Goal: Task Accomplishment & Management: Use online tool/utility

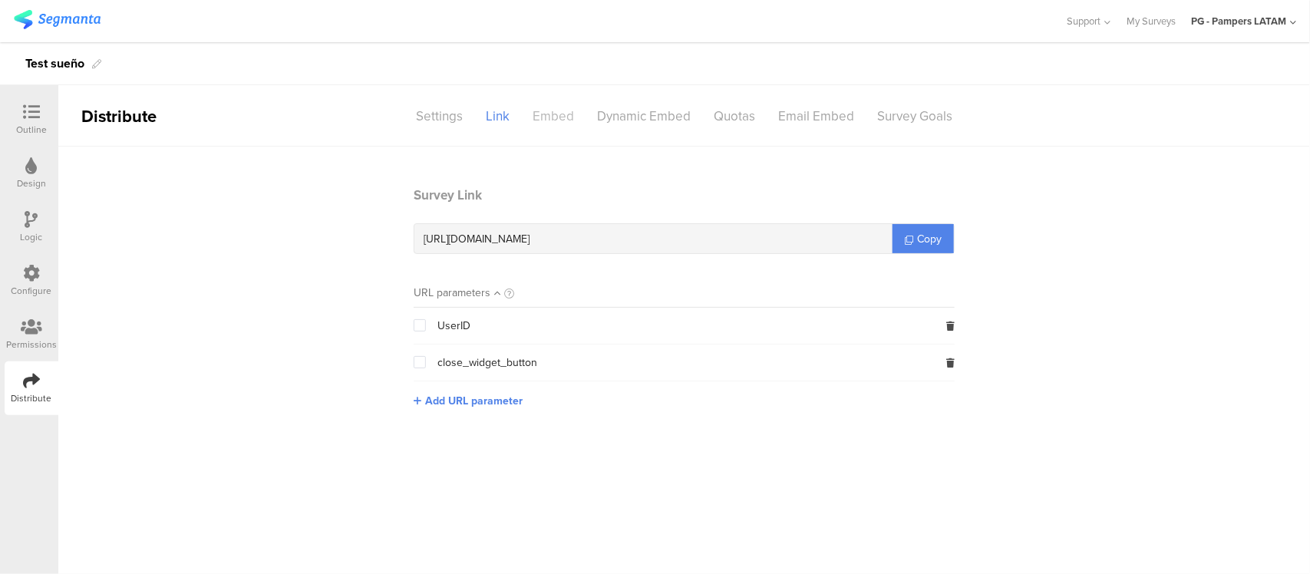
click at [569, 114] on div "Embed" at bounding box center [553, 116] width 64 height 27
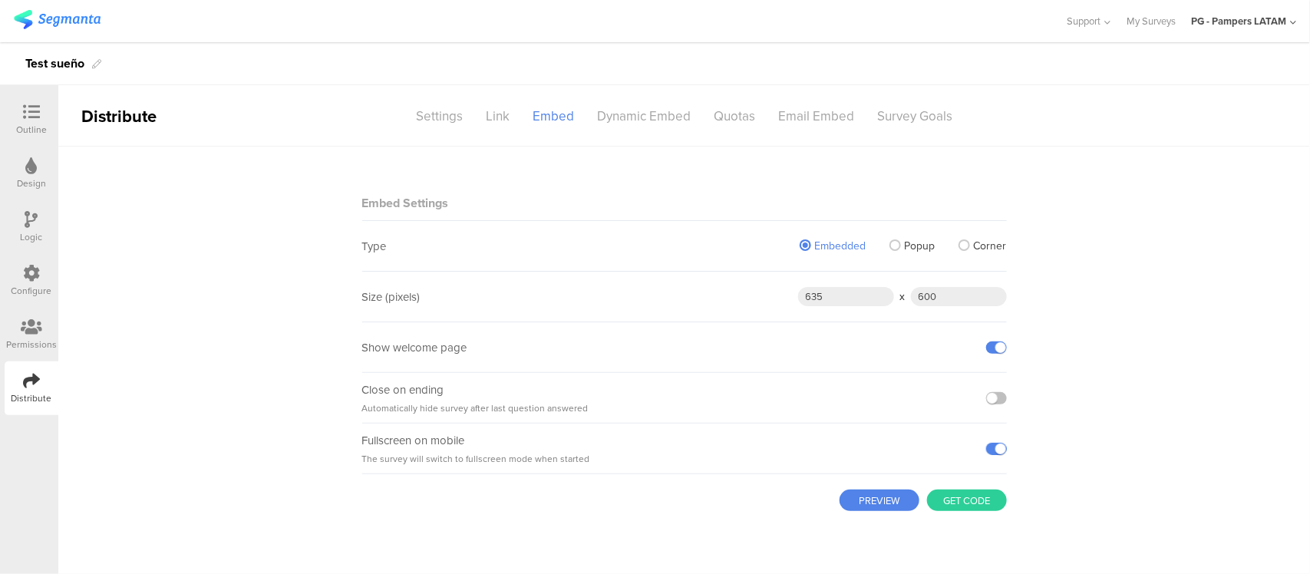
click at [942, 504] on button "Get code" at bounding box center [967, 500] width 80 height 21
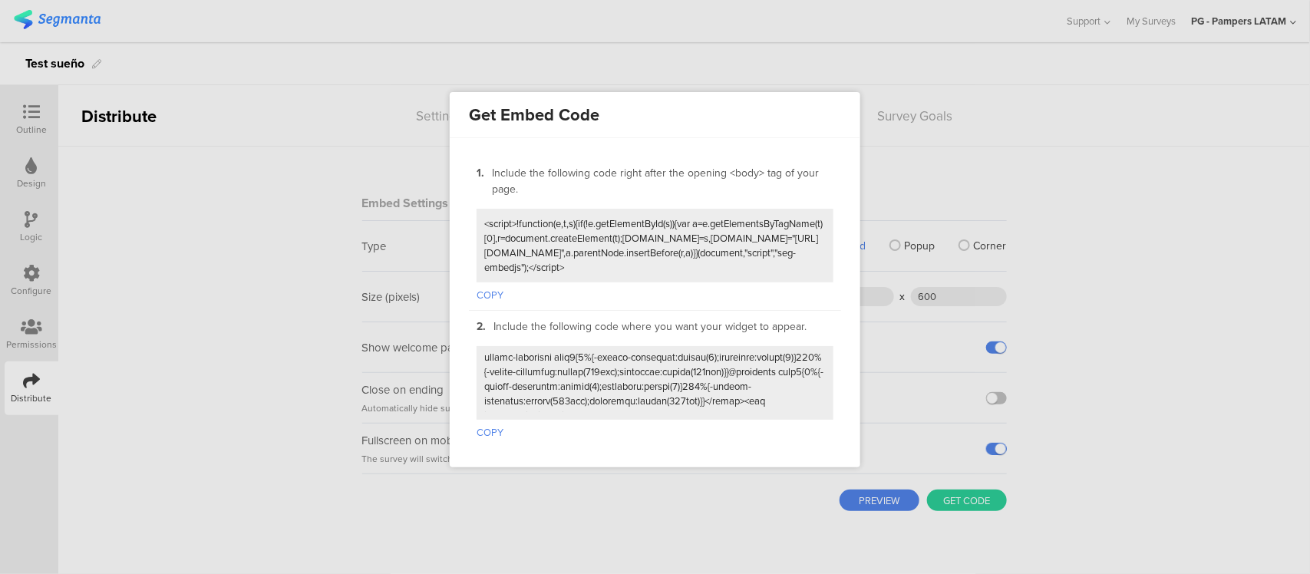
scroll to position [362, 0]
click at [890, 233] on div at bounding box center [655, 287] width 1310 height 574
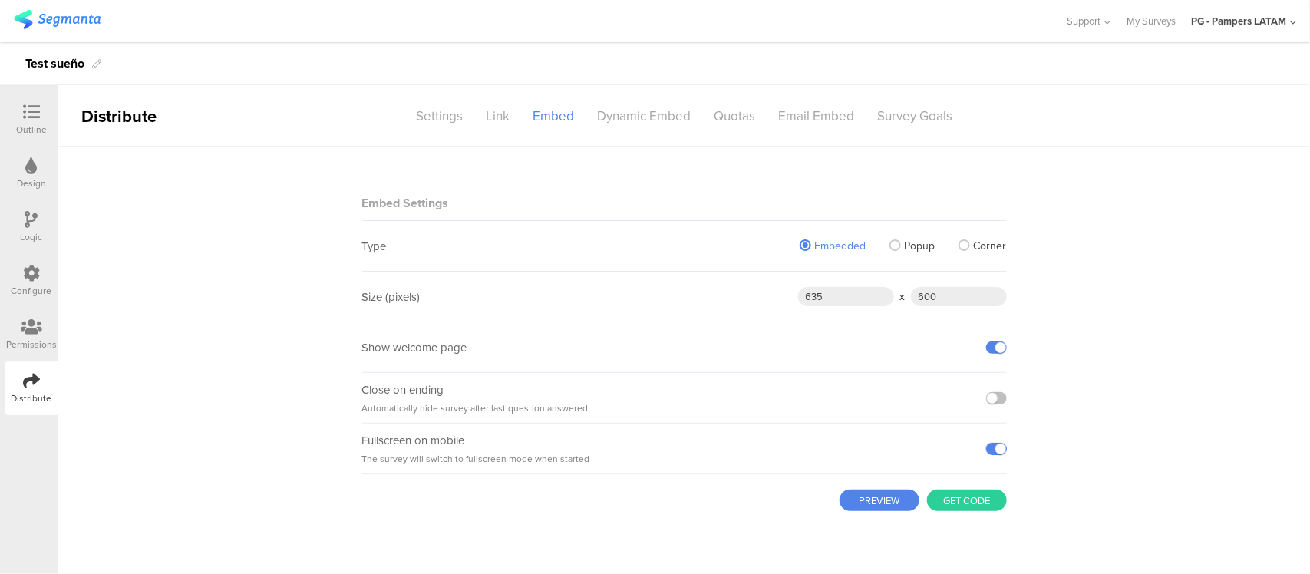
click at [55, 23] on img at bounding box center [57, 19] width 87 height 19
click at [35, 102] on div "Outline" at bounding box center [32, 120] width 54 height 54
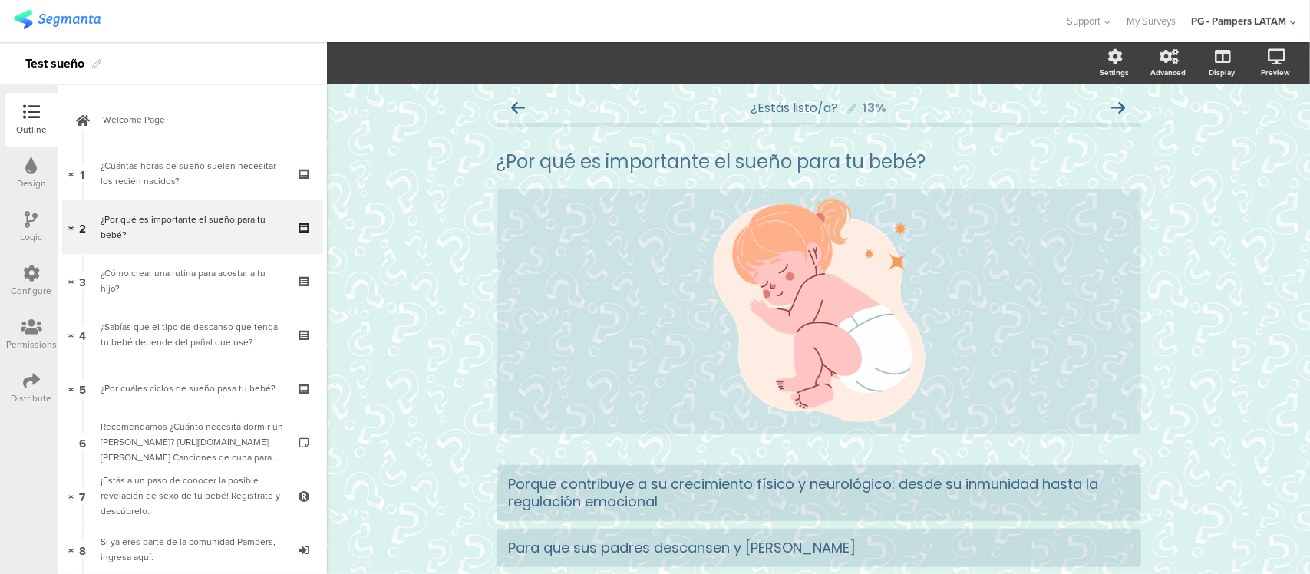
click at [28, 182] on div "Design" at bounding box center [31, 184] width 29 height 14
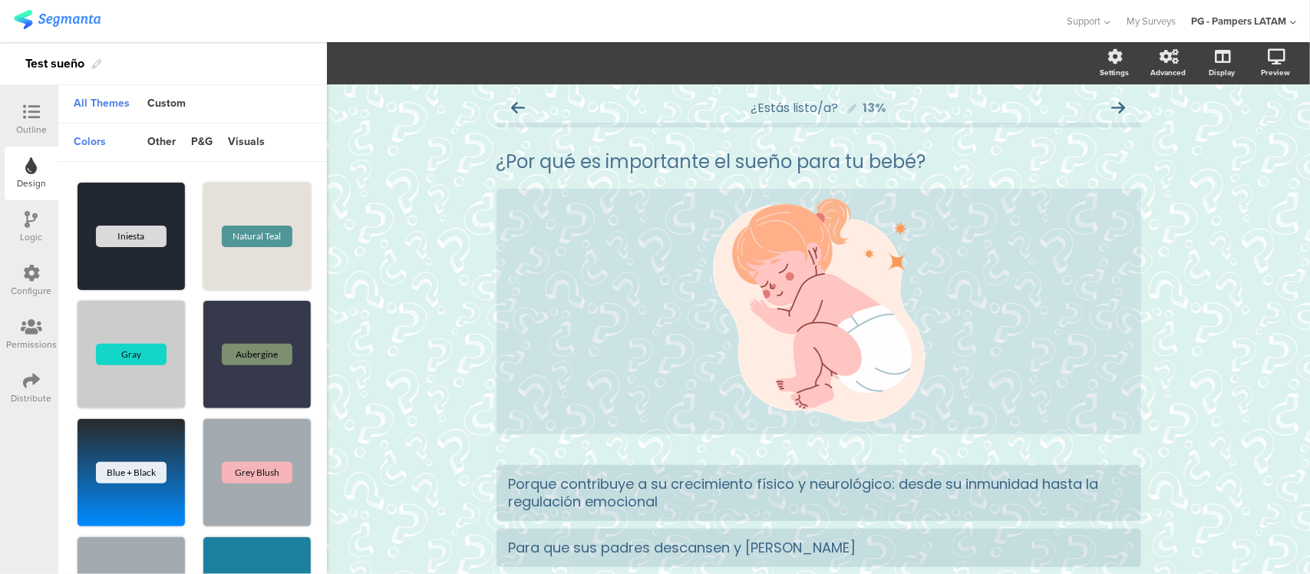
click at [29, 104] on icon at bounding box center [31, 112] width 17 height 17
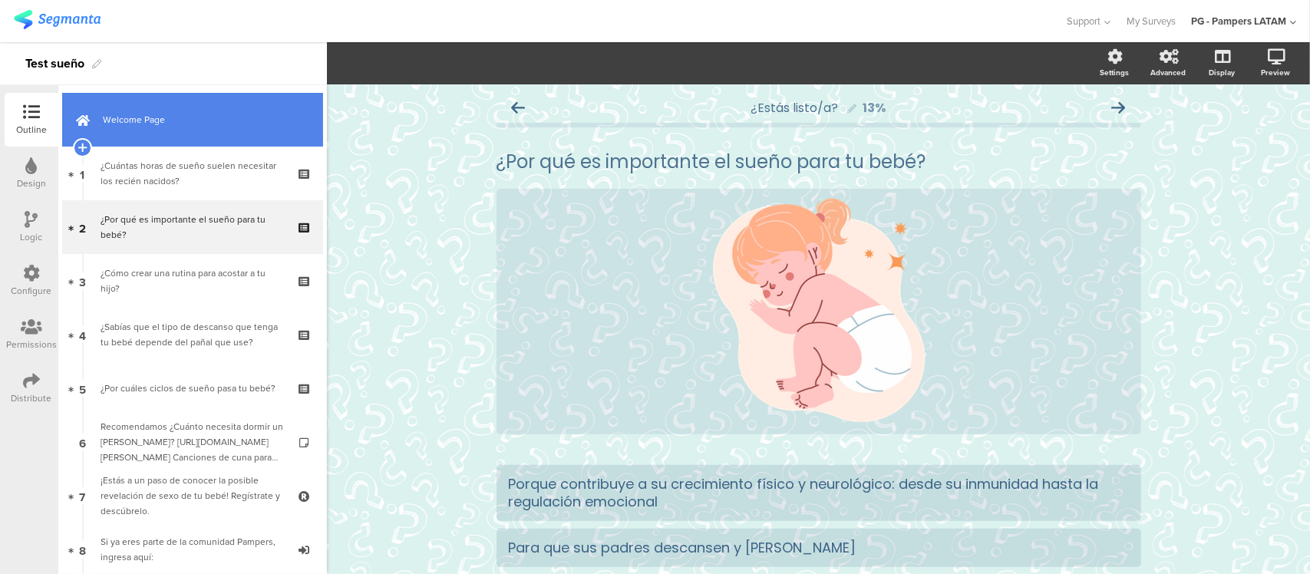
click at [150, 129] on link "Welcome Page" at bounding box center [192, 120] width 261 height 54
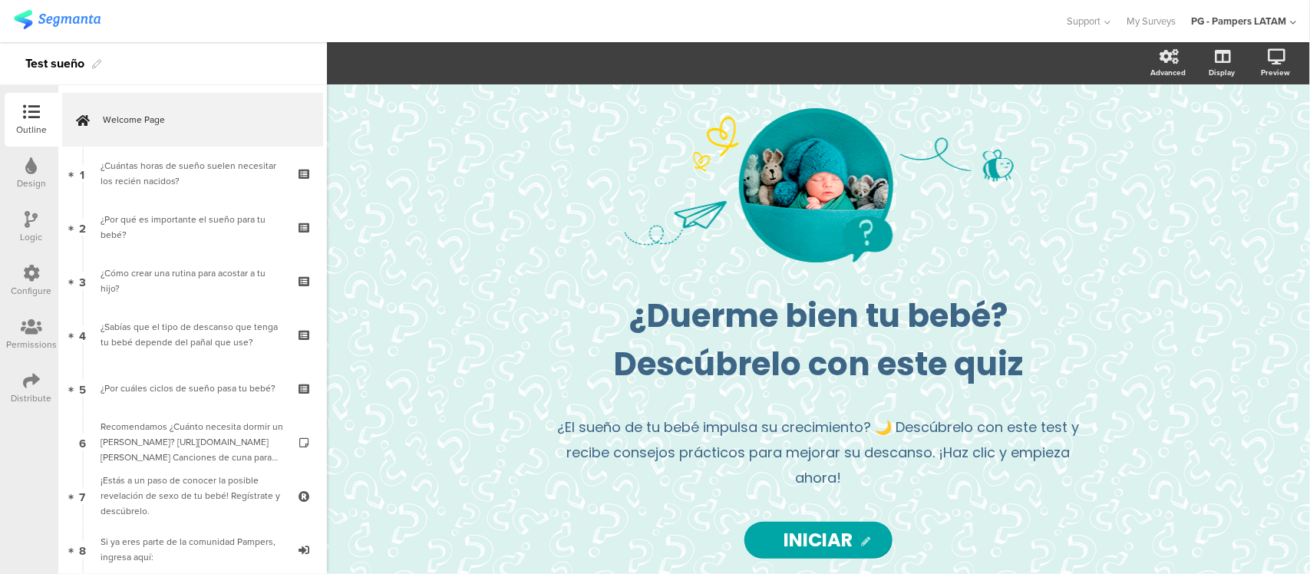
click at [18, 372] on div "Distribute" at bounding box center [32, 389] width 54 height 54
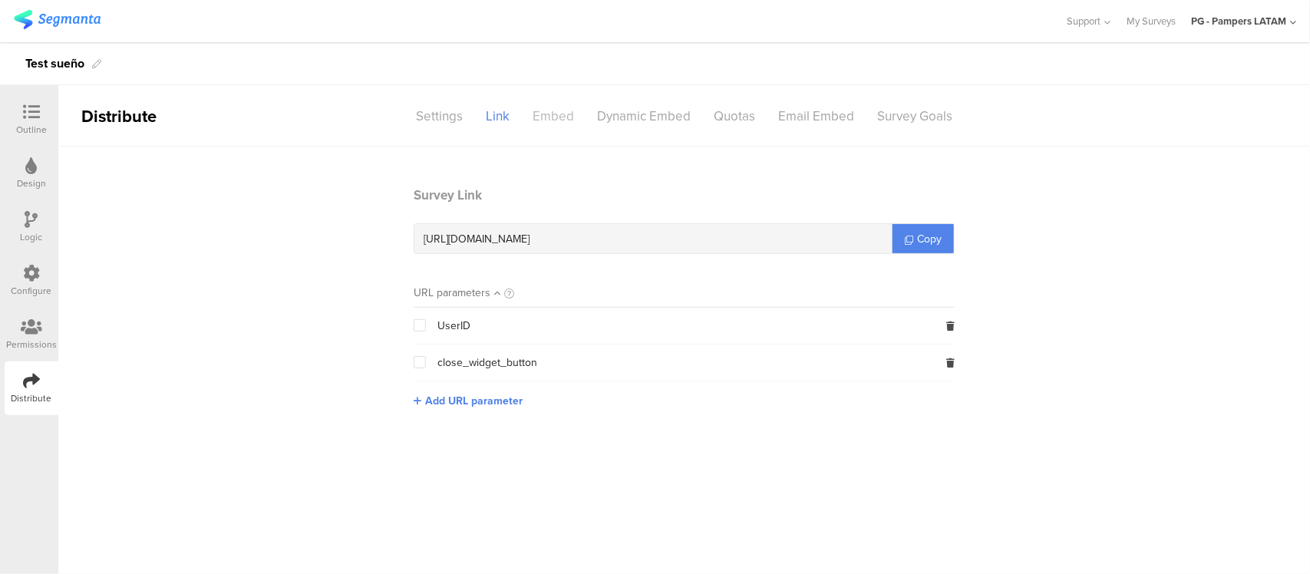
click at [566, 113] on div "Embed" at bounding box center [553, 116] width 64 height 27
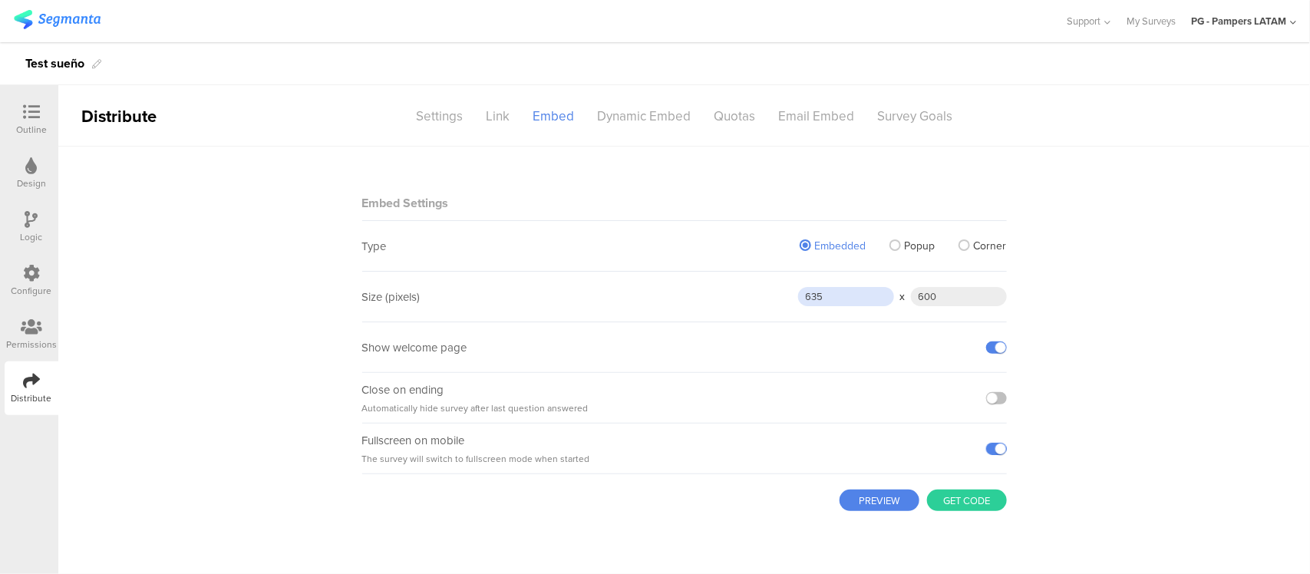
drag, startPoint x: 841, startPoint y: 299, endPoint x: 799, endPoint y: 300, distance: 42.2
click at [799, 300] on input "635" at bounding box center [846, 296] width 96 height 19
type input "1"
type input "720"
drag, startPoint x: 923, startPoint y: 302, endPoint x: 913, endPoint y: 303, distance: 10.1
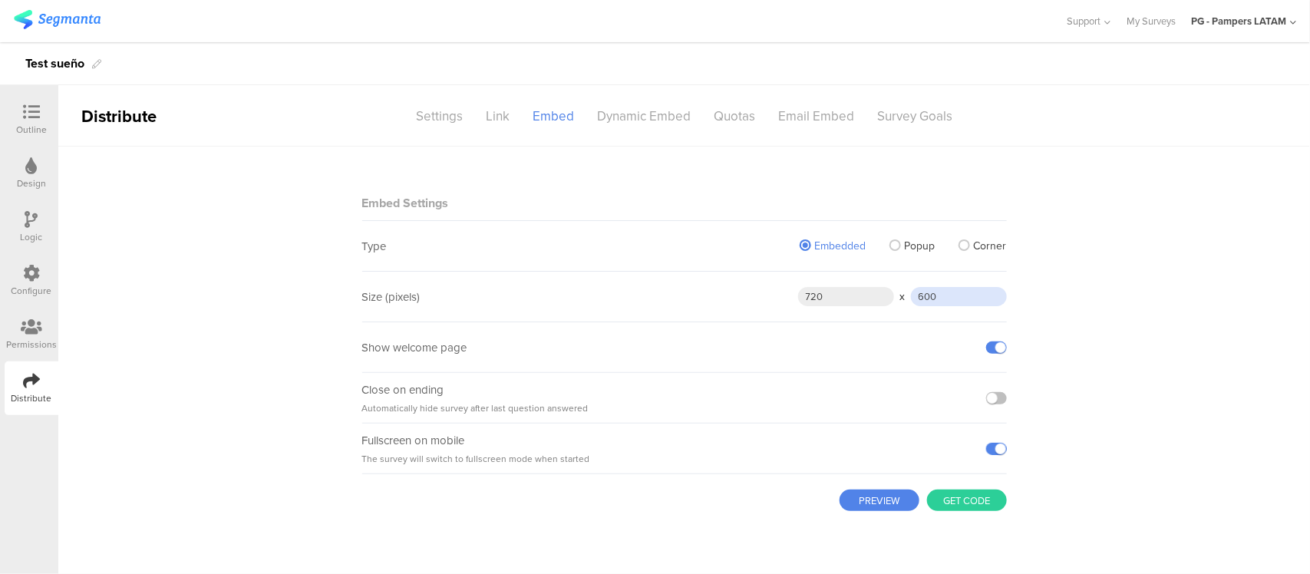
click at [913, 303] on input "600" at bounding box center [959, 296] width 96 height 19
type input "1700"
click at [1078, 282] on main "Embed Settings Type Embedded Popup Corner Size (pixels) 720 x 1700 Show welcome…" at bounding box center [684, 361] width 1252 height 428
click at [950, 507] on button "Get code" at bounding box center [967, 500] width 80 height 21
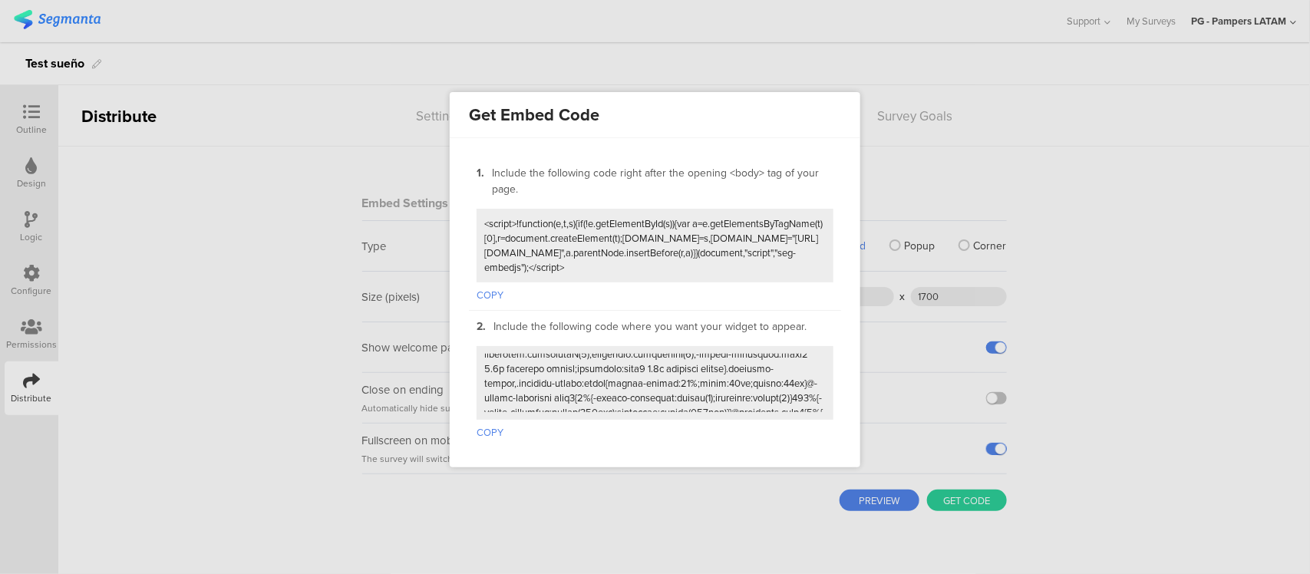
scroll to position [376, 0]
click at [489, 420] on button "COPY" at bounding box center [490, 430] width 27 height 20
click at [916, 121] on div at bounding box center [655, 287] width 1310 height 574
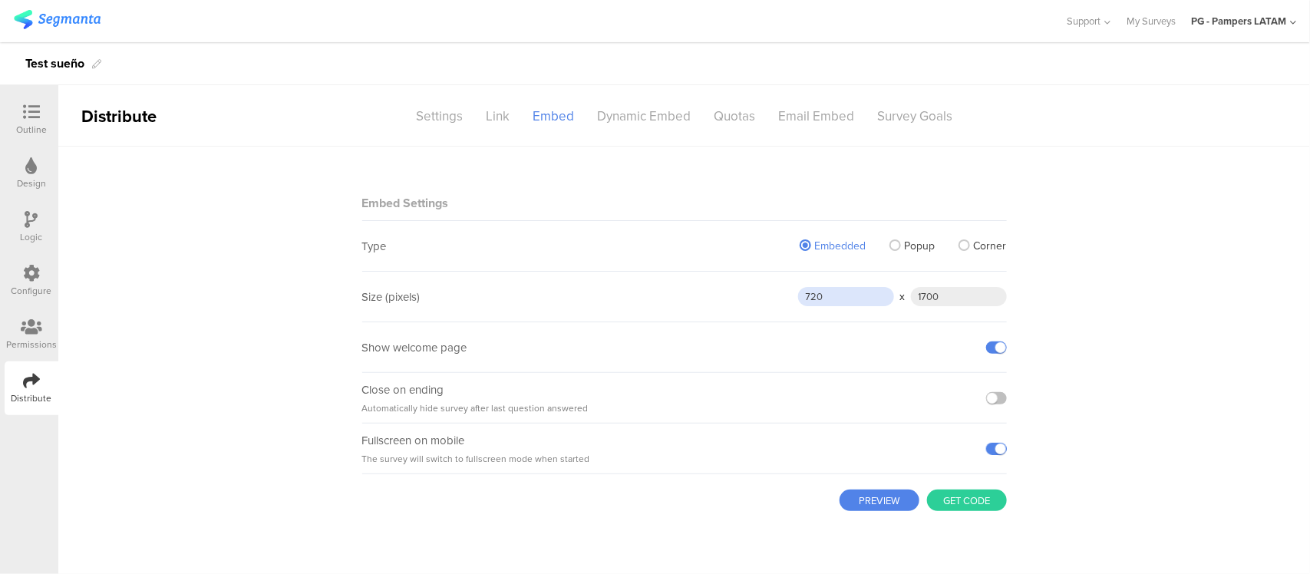
drag, startPoint x: 827, startPoint y: 298, endPoint x: 783, endPoint y: 298, distance: 43.8
click at [783, 298] on div "Size (pixels) 720 x 1700" at bounding box center [684, 297] width 645 height 51
type input "1700"
drag, startPoint x: 944, startPoint y: 296, endPoint x: 902, endPoint y: 299, distance: 42.3
click at [902, 299] on sg-field-input "1700 x 1700" at bounding box center [902, 296] width 209 height 19
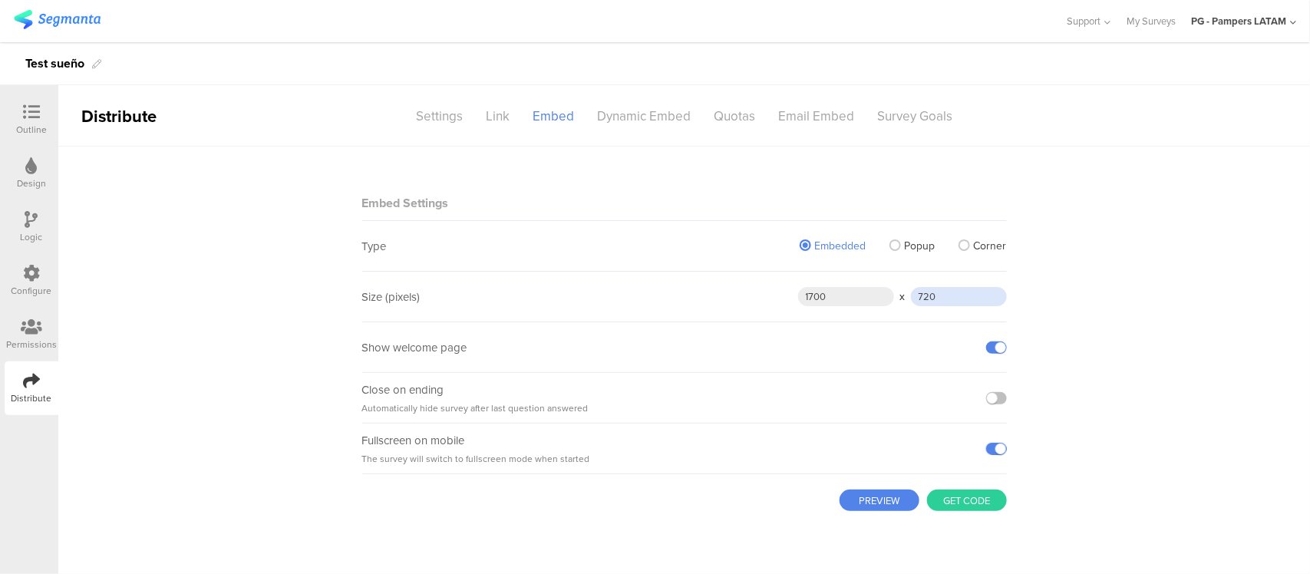
type input "720"
click at [1163, 312] on main "Embed Settings Type Embedded Popup Corner Size (pixels) 1700 x 720 Show welcome…" at bounding box center [684, 361] width 1252 height 428
click at [981, 497] on button "Get code" at bounding box center [967, 500] width 80 height 21
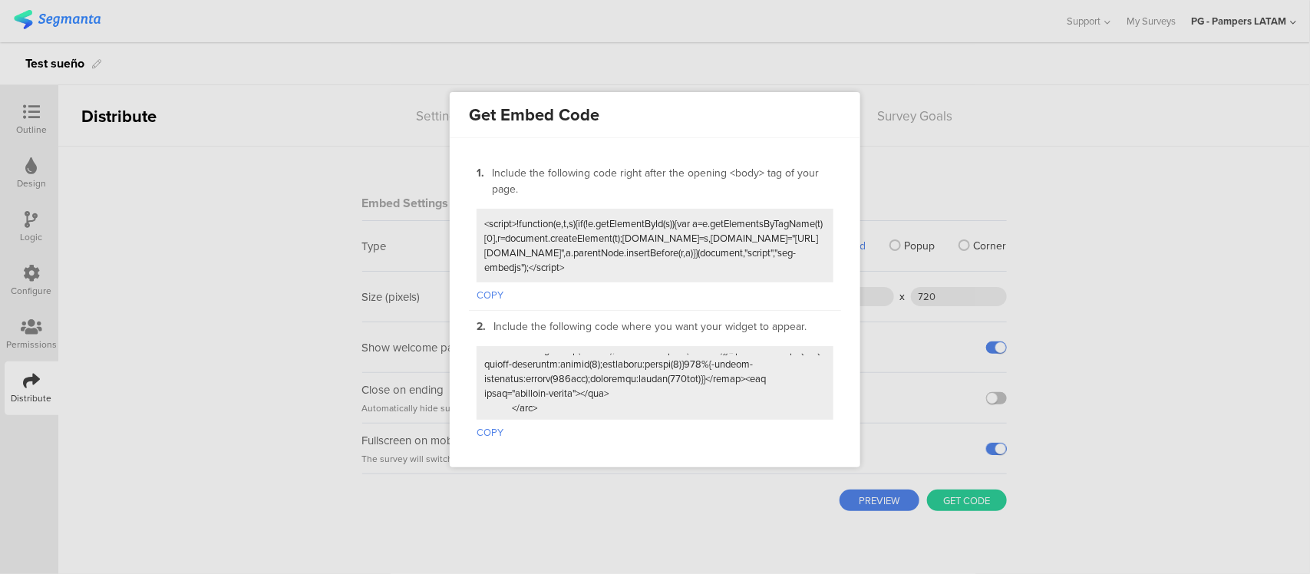
click at [499, 420] on button "COPY" at bounding box center [490, 430] width 27 height 20
click at [493, 420] on button "COPY" at bounding box center [490, 430] width 27 height 20
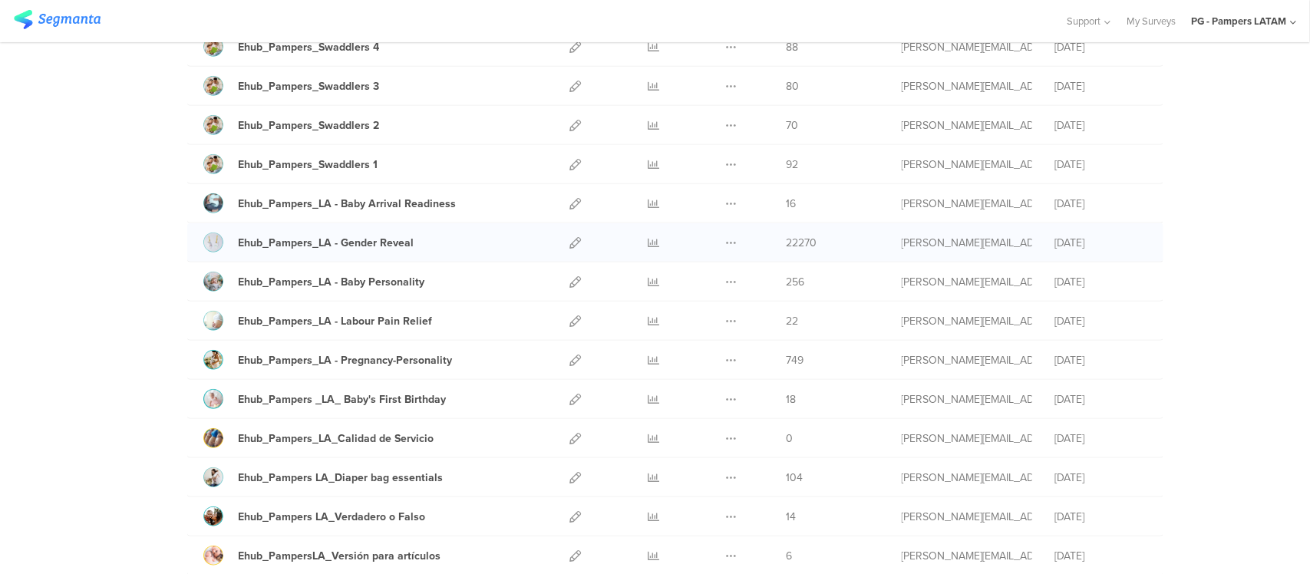
scroll to position [384, 0]
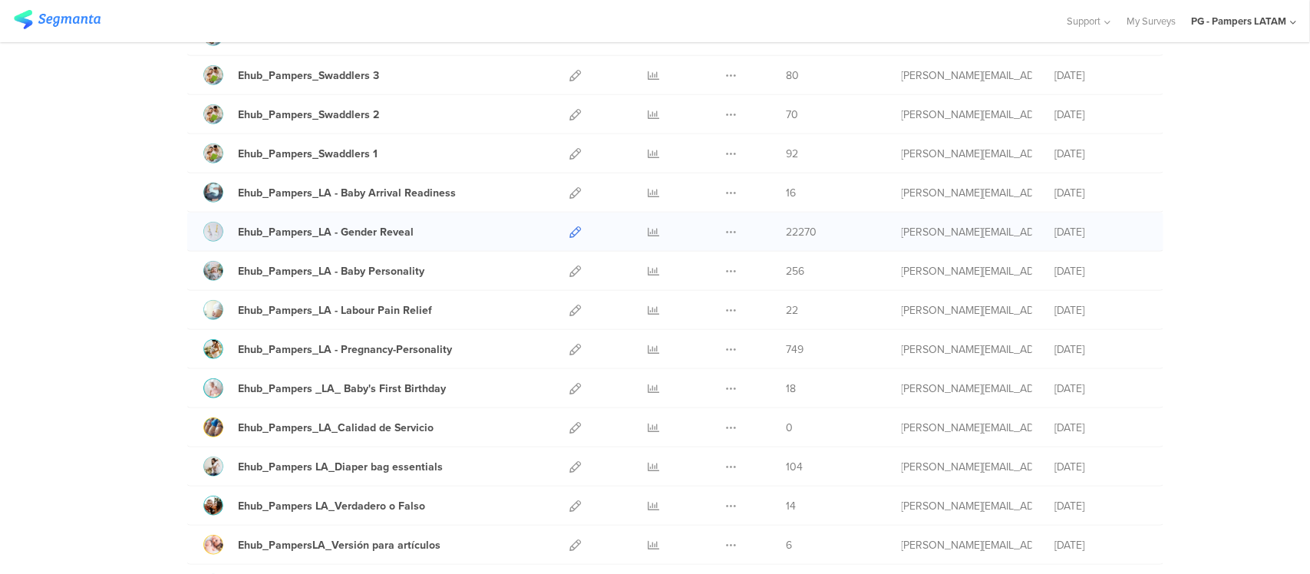
click at [570, 236] on icon at bounding box center [576, 232] width 12 height 12
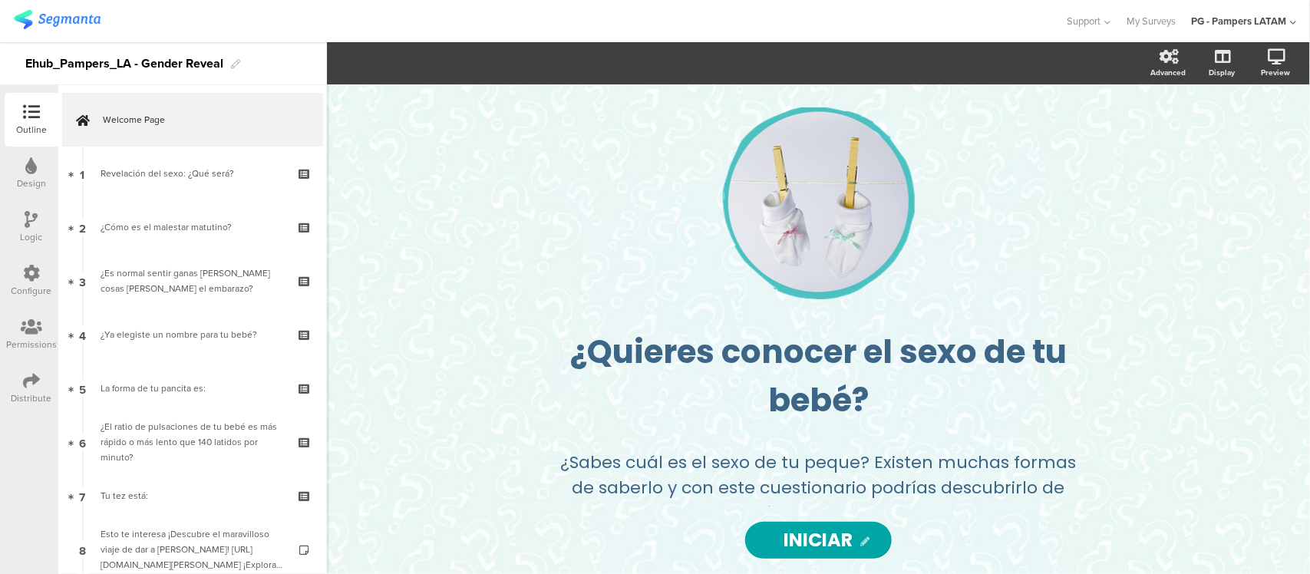
click at [15, 381] on div "Distribute" at bounding box center [32, 389] width 54 height 54
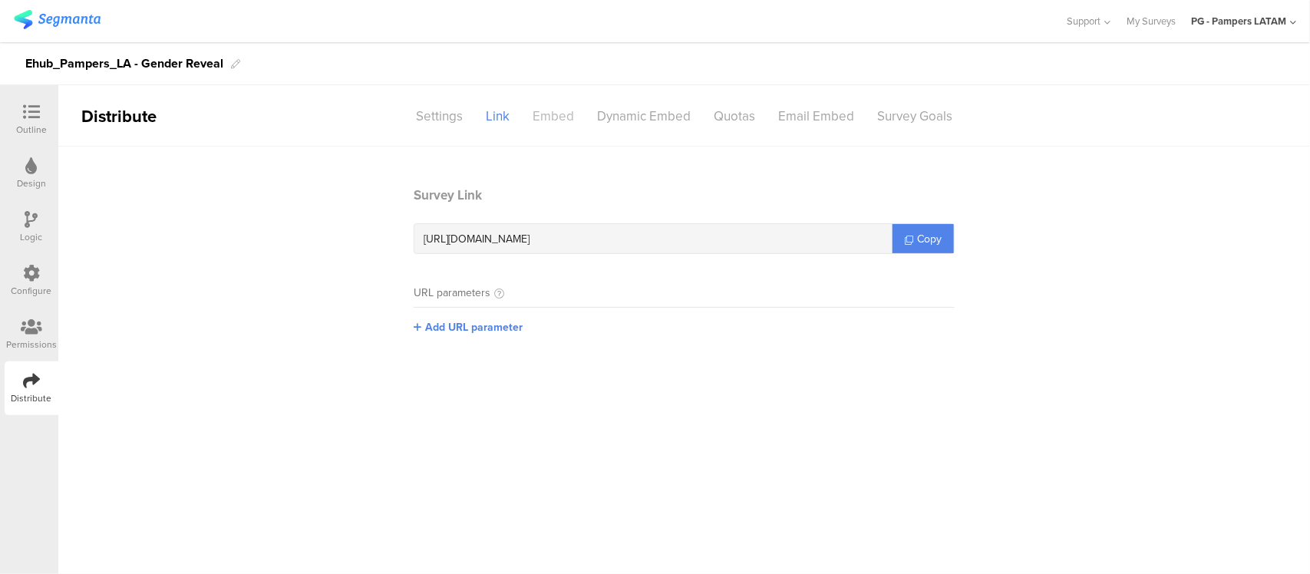
click at [549, 110] on div "Embed" at bounding box center [553, 116] width 64 height 27
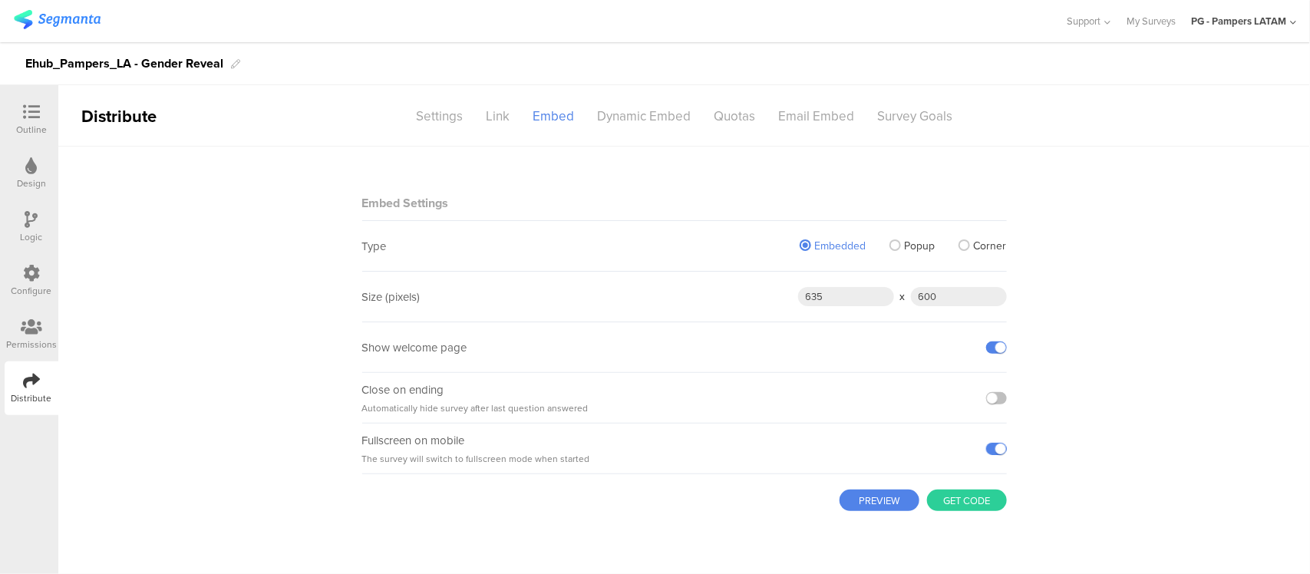
click at [994, 490] on button "Get code" at bounding box center [967, 500] width 80 height 21
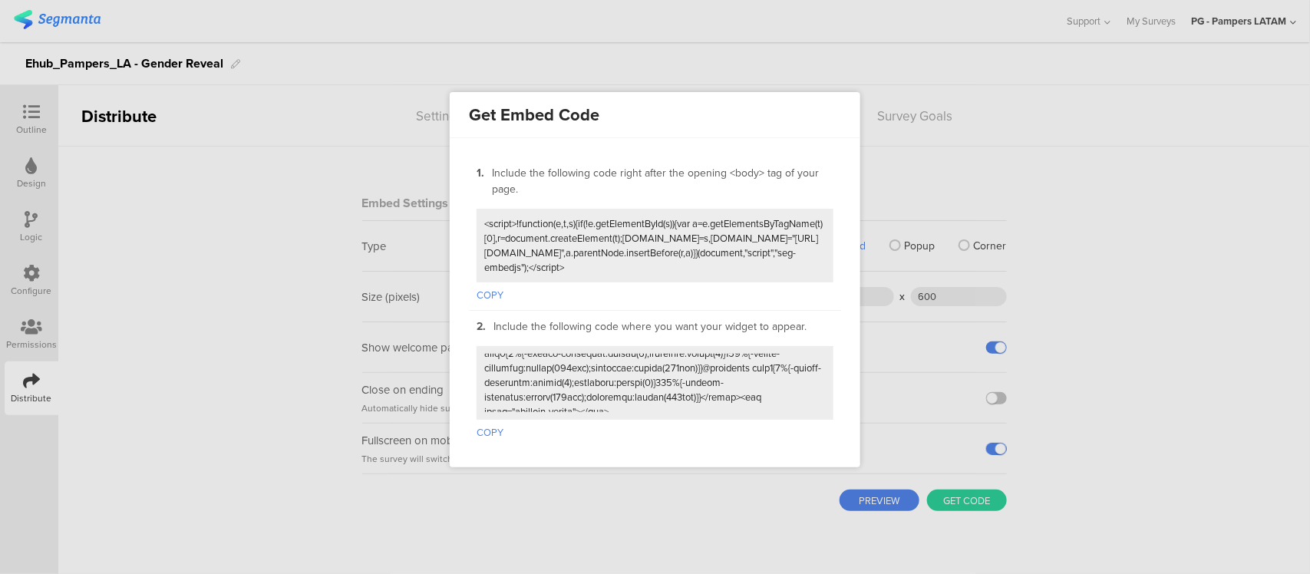
scroll to position [362, 0]
click at [1127, 389] on div at bounding box center [655, 287] width 1310 height 574
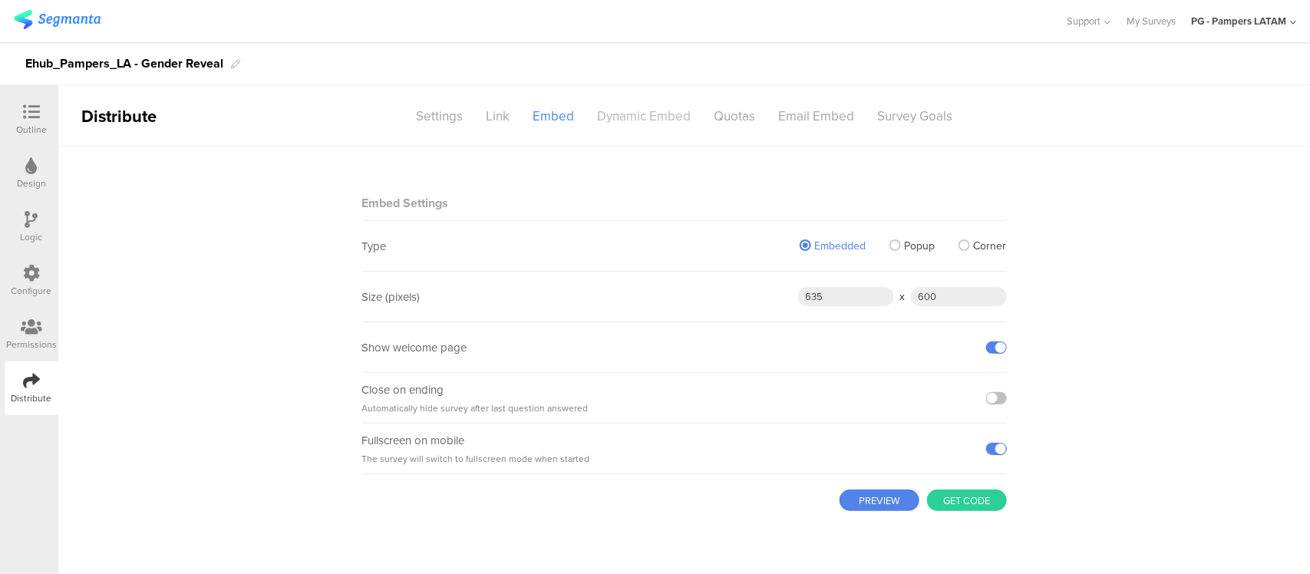
click at [646, 121] on div "Dynamic Embed" at bounding box center [644, 116] width 117 height 27
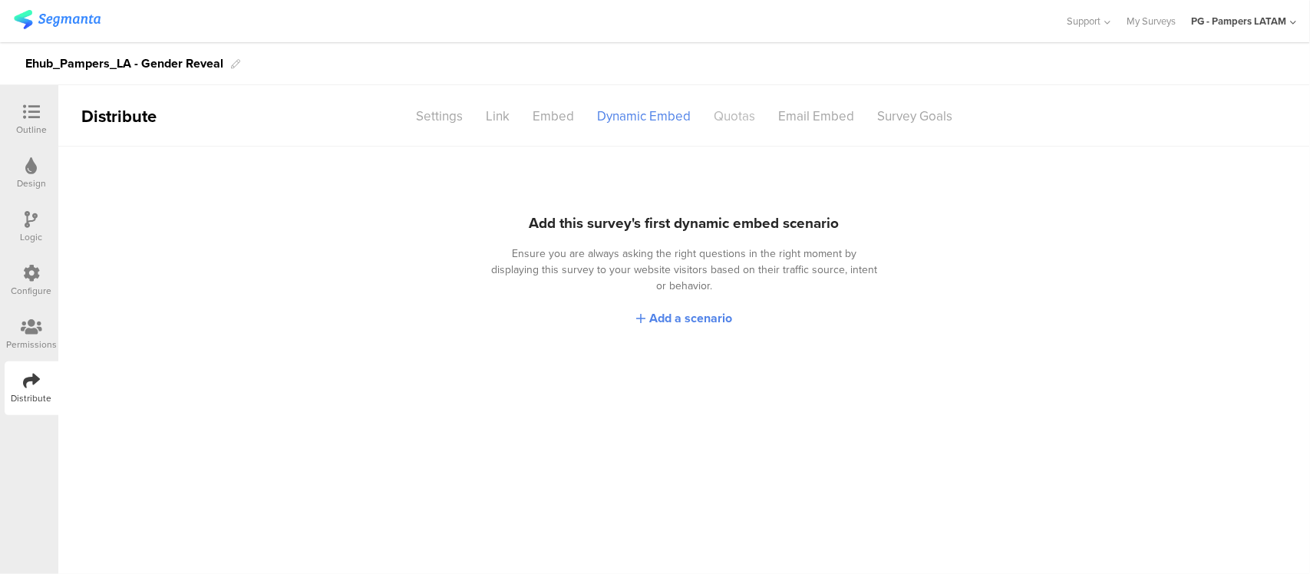
click at [748, 114] on div "Quotas" at bounding box center [734, 116] width 64 height 27
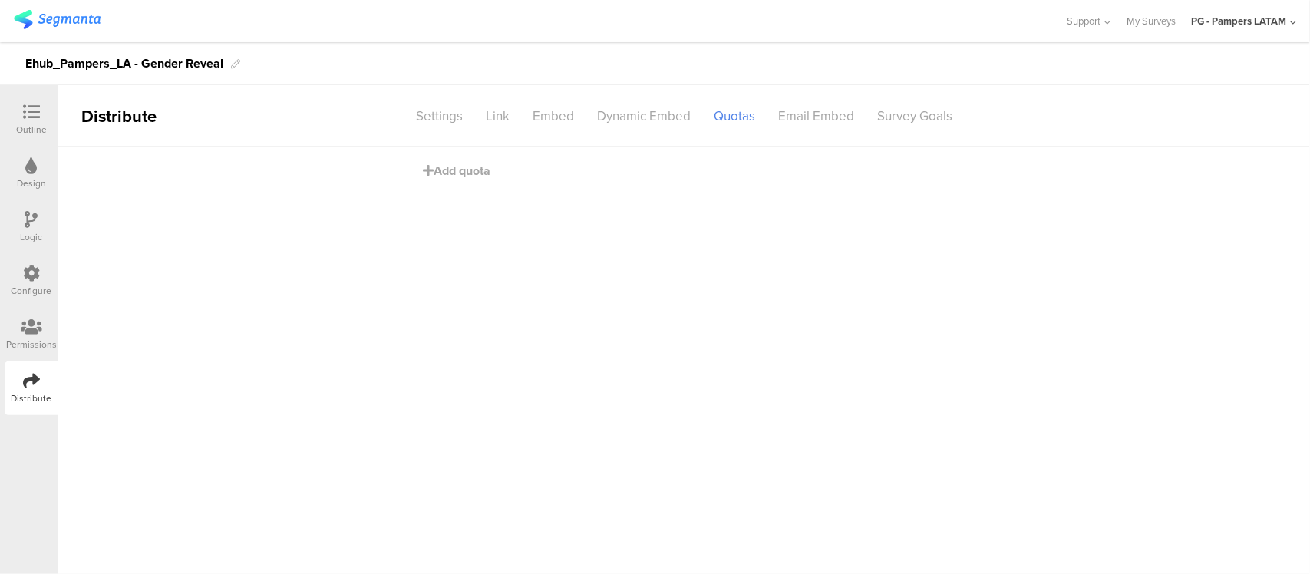
click at [823, 125] on div "Email Embed" at bounding box center [816, 116] width 99 height 27
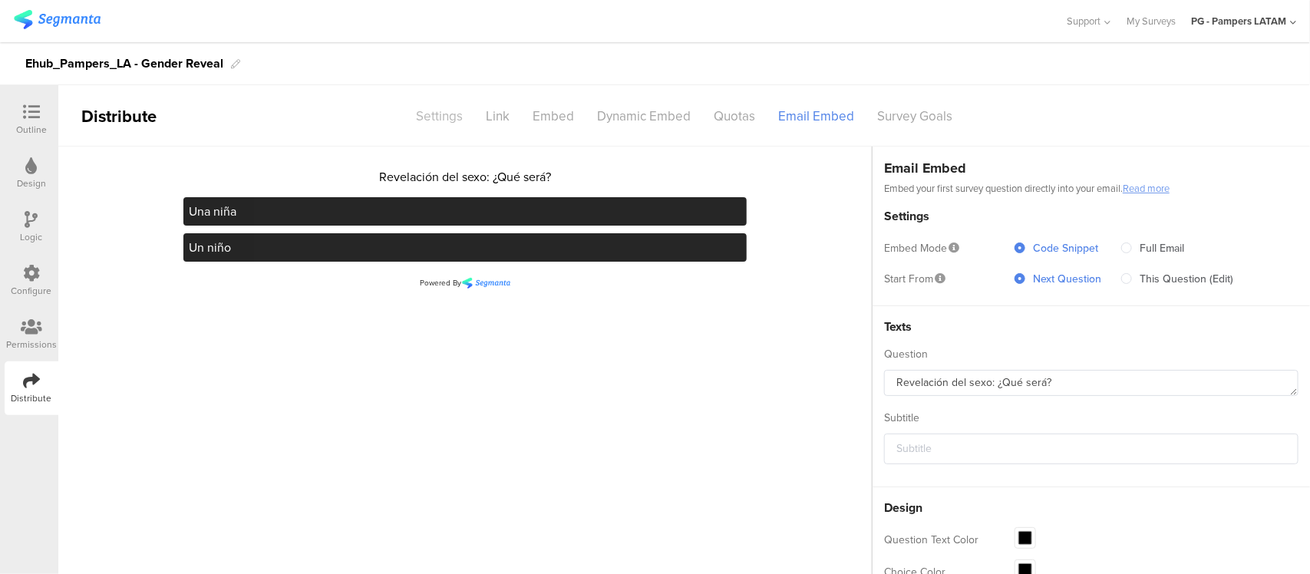
click at [453, 114] on div "Settings" at bounding box center [440, 116] width 70 height 27
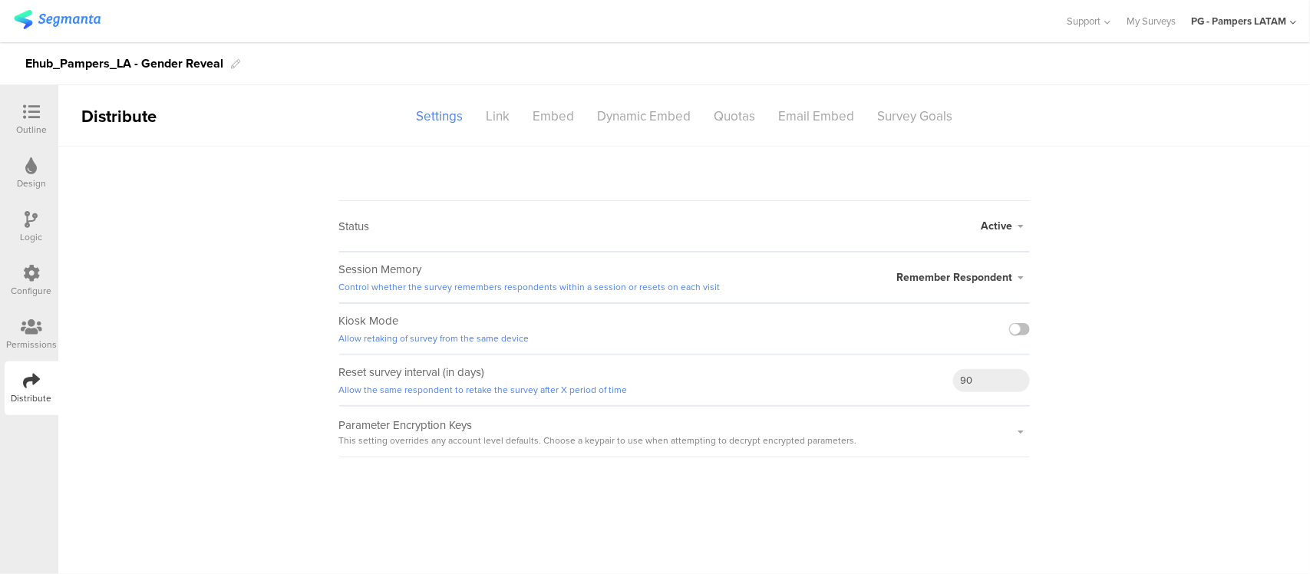
click at [23, 120] on icon at bounding box center [31, 112] width 17 height 17
